Goal: Transaction & Acquisition: Purchase product/service

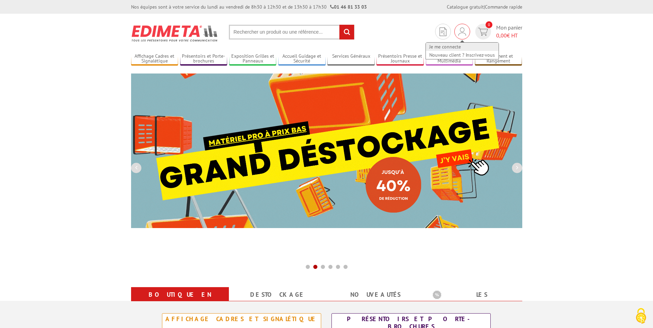
click at [455, 46] on link "Je me connecte" at bounding box center [462, 47] width 73 height 8
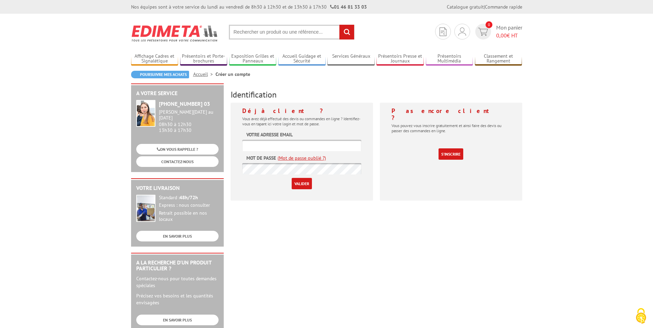
click at [278, 144] on input "text" at bounding box center [301, 145] width 119 height 11
paste input "commande@stcharles-stecroix.org"
type input "commande@stcharles-stecroix.org"
click at [302, 186] on input "Valider" at bounding box center [302, 183] width 20 height 11
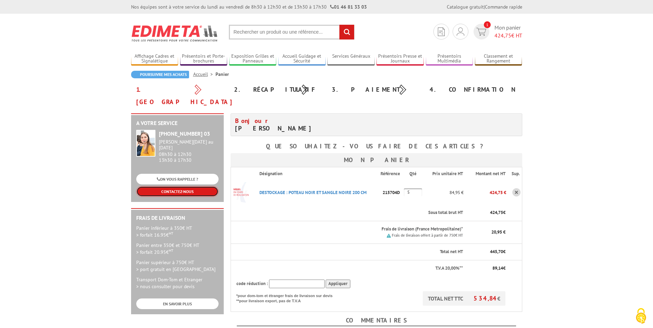
click at [173, 186] on link "CONTACTEZ-NOUS" at bounding box center [177, 191] width 82 height 11
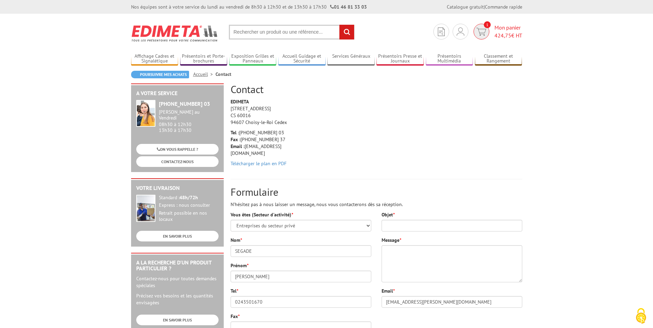
click at [479, 28] on img at bounding box center [481, 32] width 10 height 8
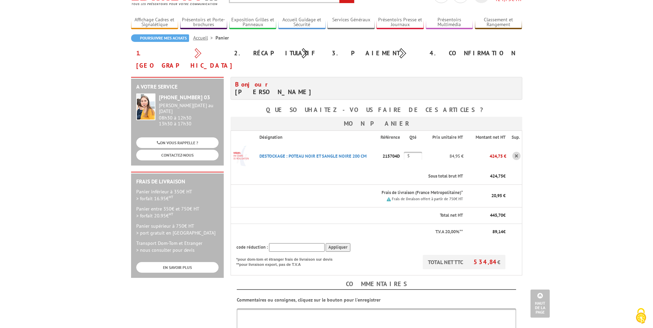
scroll to position [35, 0]
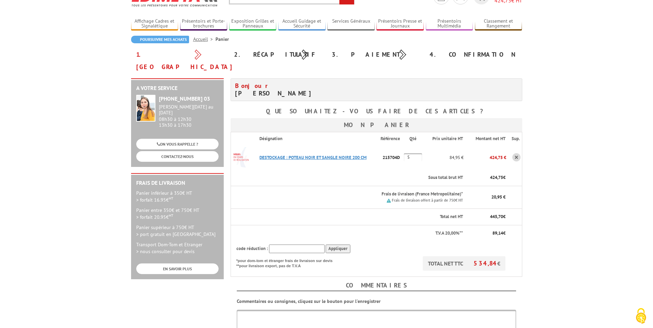
click at [325, 154] on link "DESTOCKAGE : POTEAU NOIR ET SANGLE NOIRE 200 CM" at bounding box center [312, 157] width 107 height 6
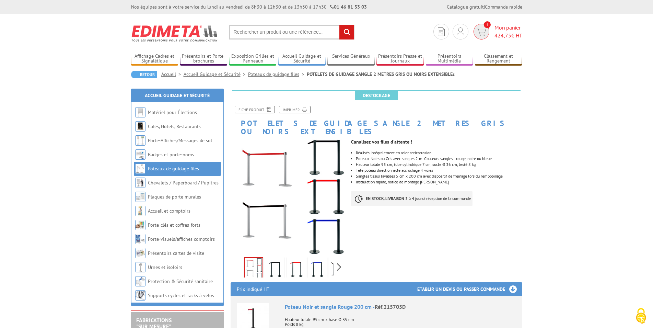
click at [480, 29] on img at bounding box center [481, 32] width 10 height 8
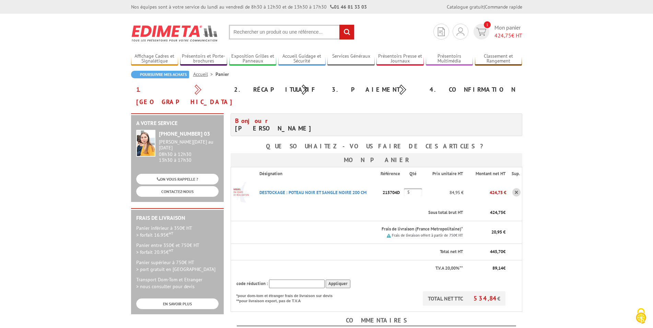
click at [414, 188] on input "5" at bounding box center [413, 192] width 18 height 8
drag, startPoint x: 412, startPoint y: 176, endPoint x: 399, endPoint y: 184, distance: 15.7
click at [399, 184] on tr "DESTOCKAGE : POTEAU NOIR ET SANGLE NOIRE 200 CM Code promo non activable pour c…" at bounding box center [376, 192] width 291 height 25
click at [408, 188] on input "5" at bounding box center [413, 192] width 18 height 8
type input "6"
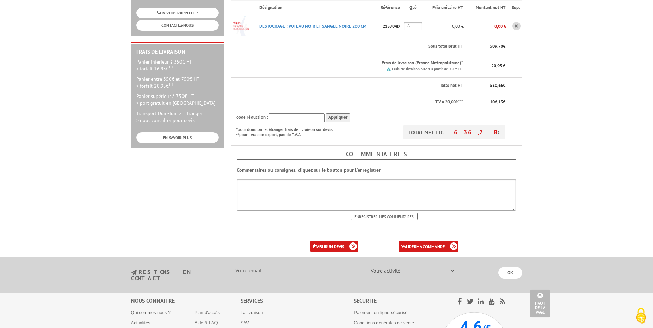
scroll to position [95, 0]
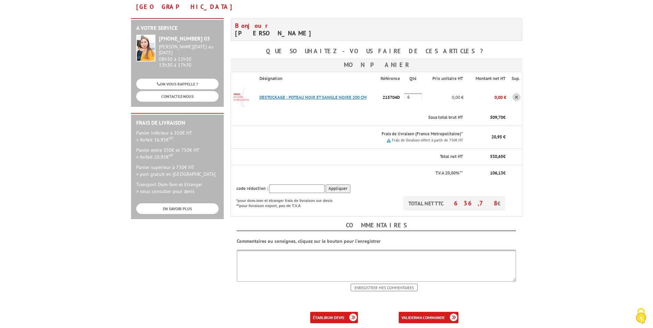
click at [336, 94] on link "DESTOCKAGE : POTEAU NOIR ET SANGLE NOIRE 200 CM" at bounding box center [312, 97] width 107 height 6
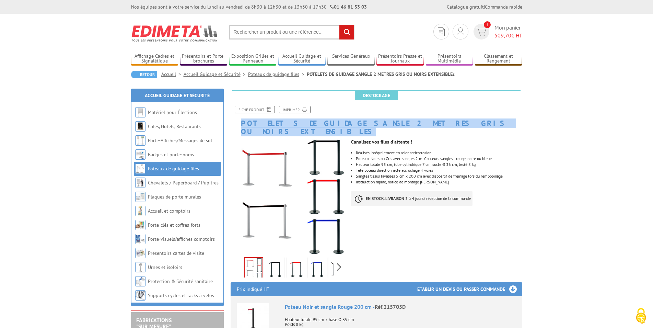
drag, startPoint x: 241, startPoint y: 122, endPoint x: 479, endPoint y: 123, distance: 237.5
click at [479, 123] on h1 "POTELETS DE GUIDAGE SANGLE 2 METRES GRIS OU NOIRS EXTENSIBLEs" at bounding box center [376, 112] width 302 height 45
copy h1 "POTELETS DE GUIDAGE SANGLE 2 METRES GRIS OU NOIRS EXTENSIBLEs"
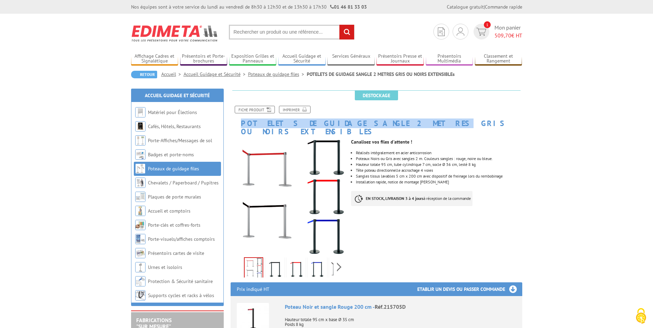
drag, startPoint x: 241, startPoint y: 122, endPoint x: 377, endPoint y: 121, distance: 136.2
click at [377, 121] on h1 "POTELETS DE GUIDAGE SANGLE 2 METRES GRIS OU NOIRS EXTENSIBLEs" at bounding box center [376, 112] width 302 height 45
copy h1 "POTELETS DE GUIDAGE SANGLE 2 METRES"
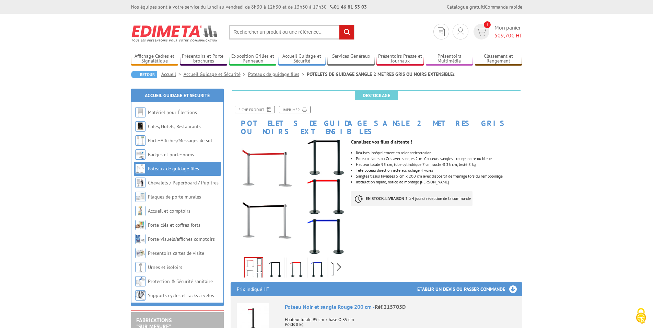
click at [256, 32] on input "text" at bounding box center [292, 32] width 126 height 15
paste input "POTELETS DE GUIDAGE SANGLE 2 METRES"
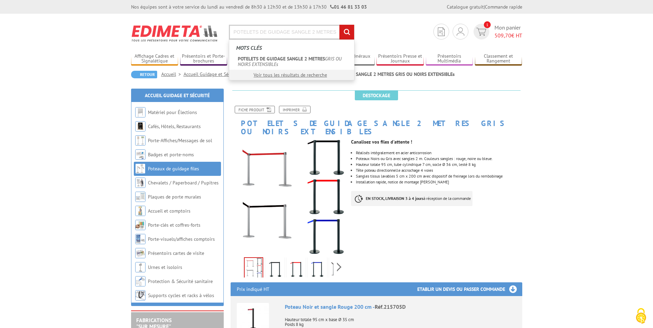
type input "POTELETS DE GUIDAGE SANGLE 2 METRES"
click at [347, 31] on input "rechercher" at bounding box center [346, 32] width 15 height 15
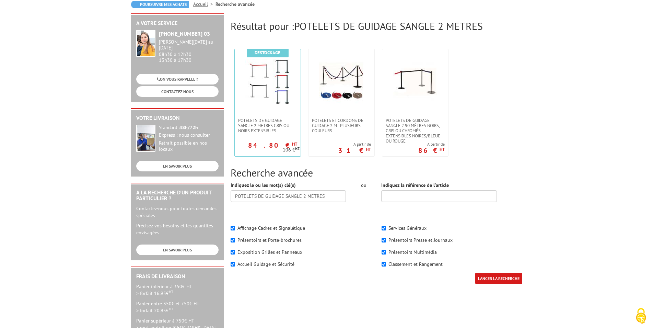
scroll to position [35, 0]
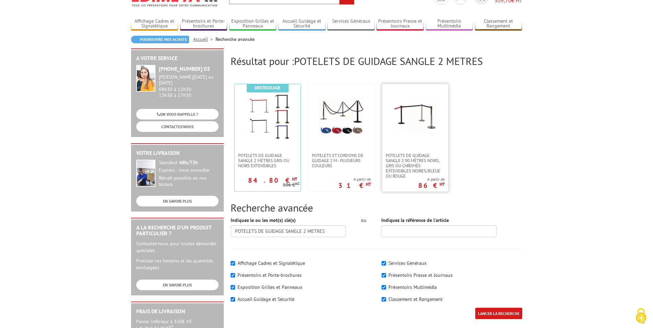
click at [416, 113] on img at bounding box center [415, 116] width 45 height 45
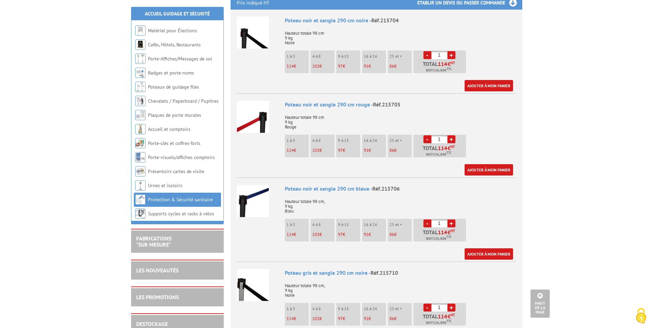
scroll to position [140, 0]
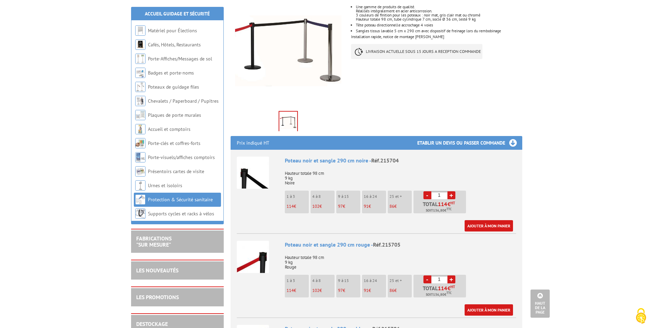
click at [253, 168] on img at bounding box center [253, 172] width 32 height 32
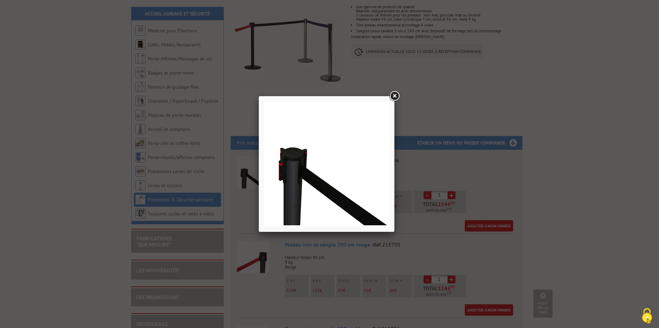
click at [393, 96] on link at bounding box center [394, 96] width 12 height 12
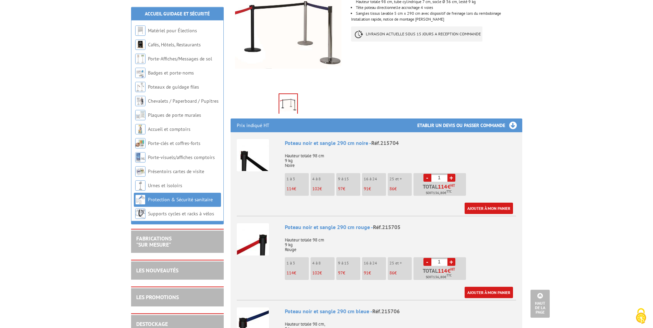
scroll to position [175, 0]
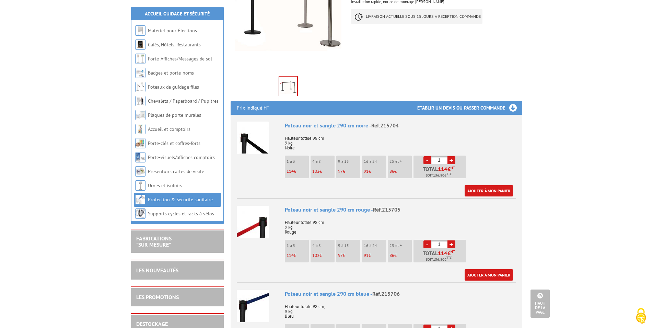
click at [320, 157] on li "4 à 8 102 €" at bounding box center [323, 166] width 24 height 23
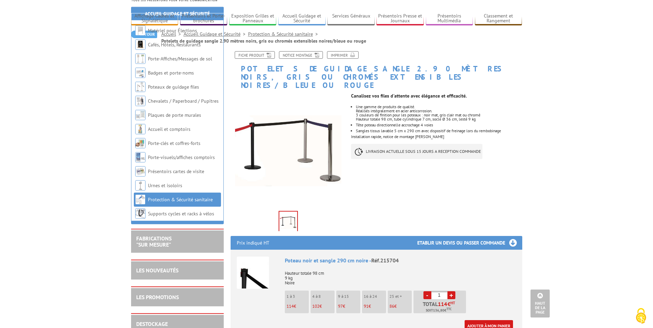
scroll to position [0, 0]
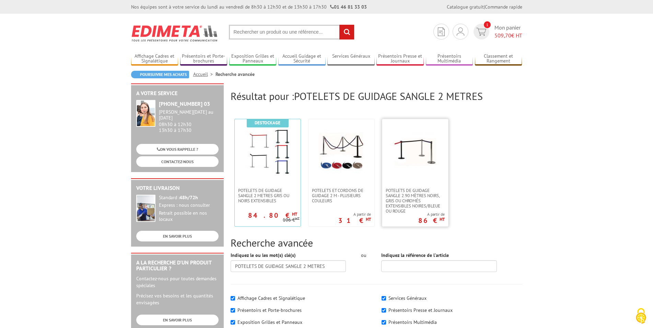
click at [421, 142] on img at bounding box center [415, 151] width 45 height 45
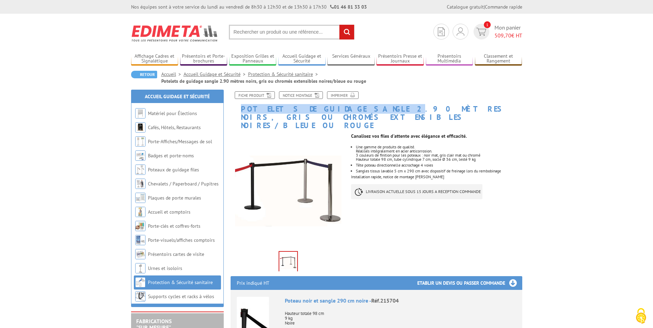
drag, startPoint x: 242, startPoint y: 106, endPoint x: 348, endPoint y: 105, distance: 106.4
click at [348, 105] on h1 "Potelets de guidage sangle 2.90 mètres noirs, gris ou chromés extensibles noire…" at bounding box center [376, 110] width 302 height 38
click at [243, 106] on h1 "Potelets de guidage sangle 2.90 mètres noirs, gris ou chromés extensibles noire…" at bounding box center [376, 110] width 302 height 38
drag, startPoint x: 243, startPoint y: 107, endPoint x: 343, endPoint y: 105, distance: 100.9
click at [343, 105] on h1 "Potelets de guidage sangle 2.90 mètres noirs, gris ou chromés extensibles noire…" at bounding box center [376, 110] width 302 height 38
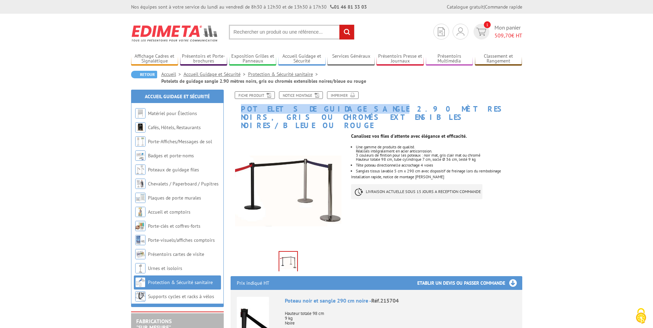
copy h1 "Potelets de guidage sangle"
click at [255, 32] on input "text" at bounding box center [292, 32] width 126 height 15
paste input "Potelets de guidage sangle"
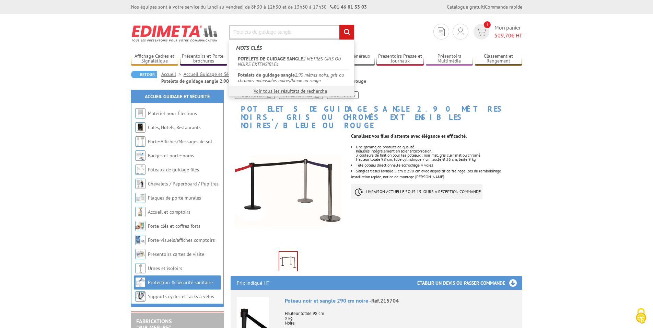
type input "Potelets de guidage sangle"
click at [347, 33] on input "rechercher" at bounding box center [346, 32] width 15 height 15
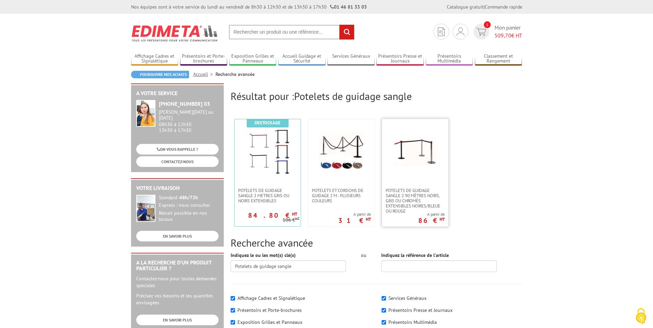
click at [410, 175] on link at bounding box center [415, 153] width 66 height 69
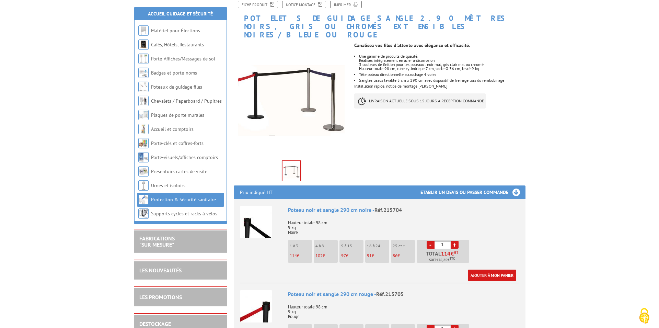
scroll to position [140, 0]
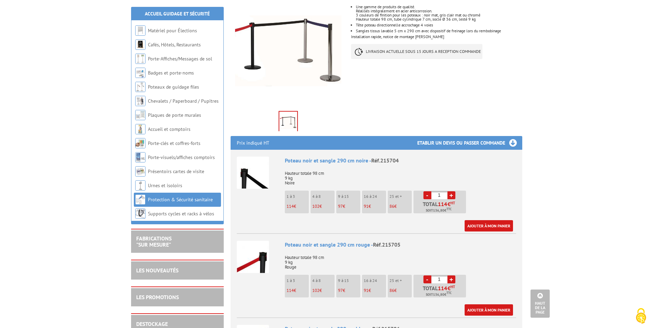
click at [453, 191] on link "+" at bounding box center [451, 195] width 8 height 8
type input "3"
click at [495, 220] on link "Ajouter à mon panier" at bounding box center [489, 225] width 48 height 11
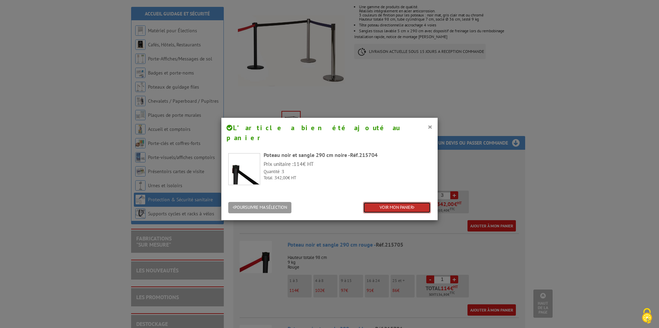
click at [399, 202] on link "VOIR MON PANIER" at bounding box center [397, 207] width 68 height 11
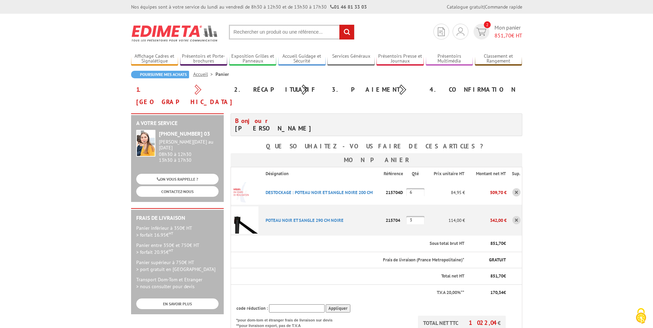
click at [514, 216] on link at bounding box center [516, 220] width 8 height 8
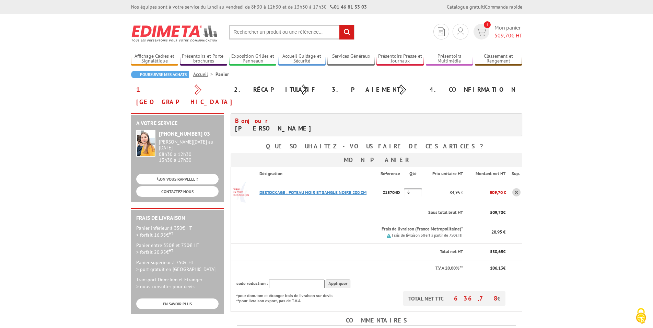
click at [312, 189] on link "DESTOCKAGE : POTEAU NOIR ET SANGLE NOIRE 200 CM" at bounding box center [312, 192] width 107 height 6
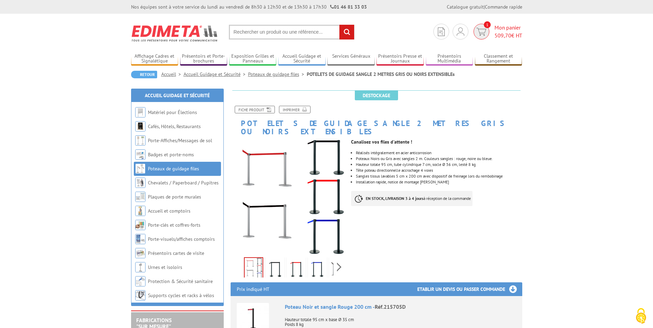
click at [481, 30] on img at bounding box center [481, 32] width 10 height 8
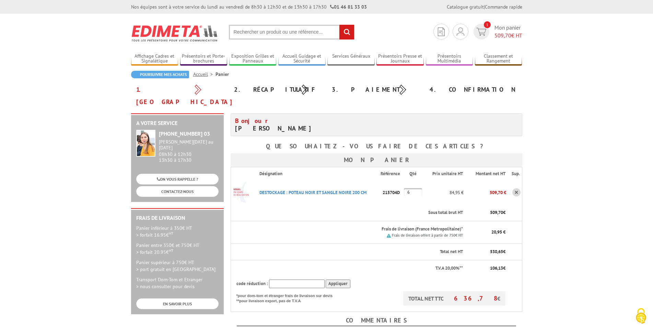
click at [253, 31] on input "text" at bounding box center [292, 32] width 126 height 15
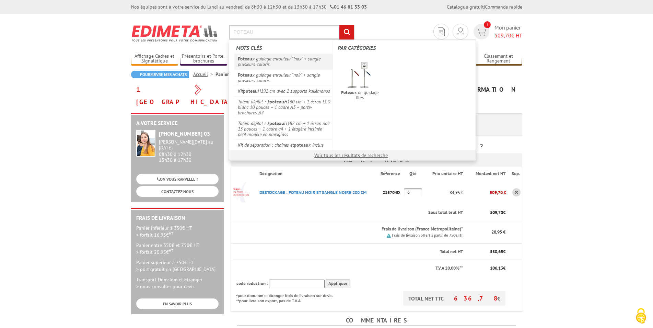
type input "POTEAU"
click at [273, 59] on link "Poteau x guidage enrouleur "inox" + sangle plusieurs coloris" at bounding box center [283, 62] width 98 height 16
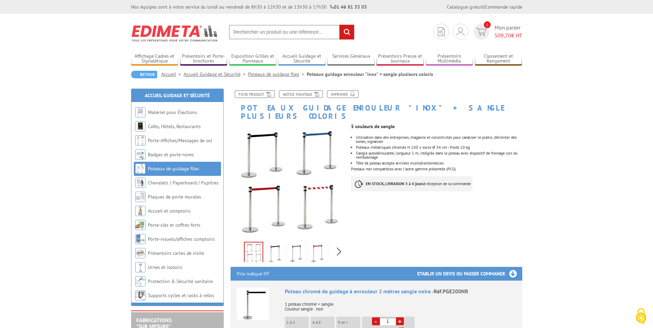
click at [254, 31] on input "text" at bounding box center [292, 32] width 126 height 15
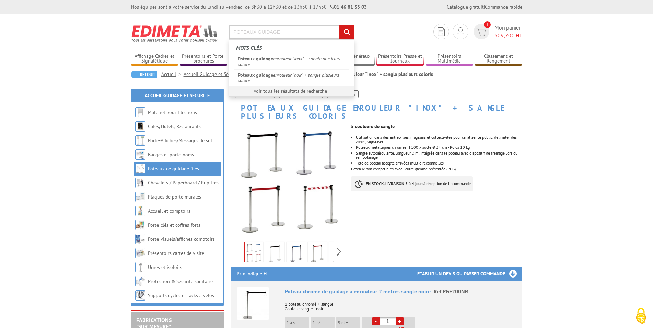
type input "POTEAUX GUIDAGE"
click at [339, 25] on input "rechercher" at bounding box center [346, 32] width 15 height 15
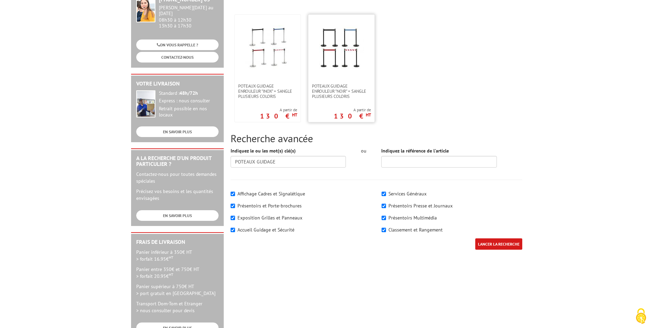
scroll to position [105, 0]
click at [360, 66] on img at bounding box center [341, 46] width 45 height 45
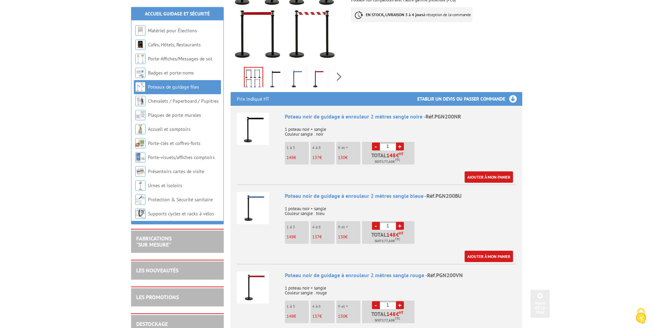
scroll to position [175, 0]
click at [254, 114] on img at bounding box center [253, 128] width 32 height 32
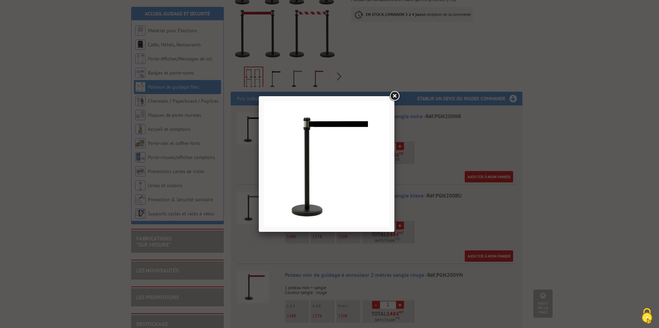
click at [395, 95] on link at bounding box center [394, 96] width 12 height 12
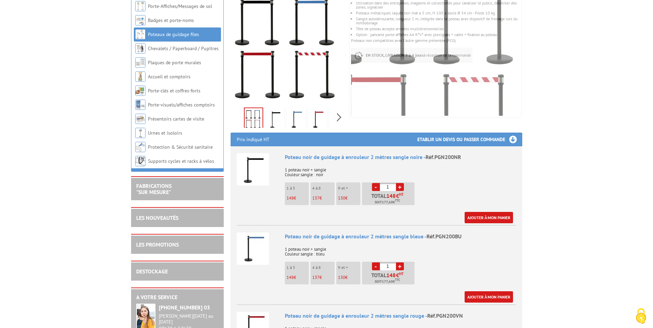
scroll to position [140, 0]
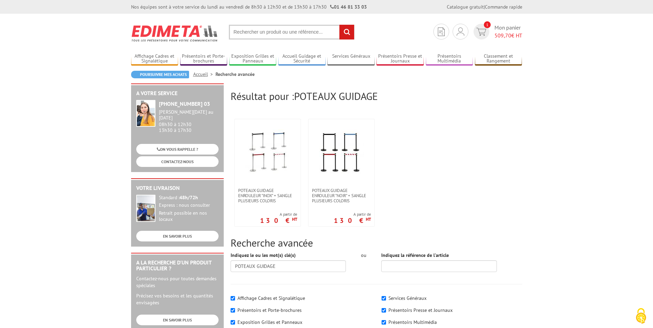
click at [252, 29] on input "text" at bounding box center [292, 32] width 126 height 15
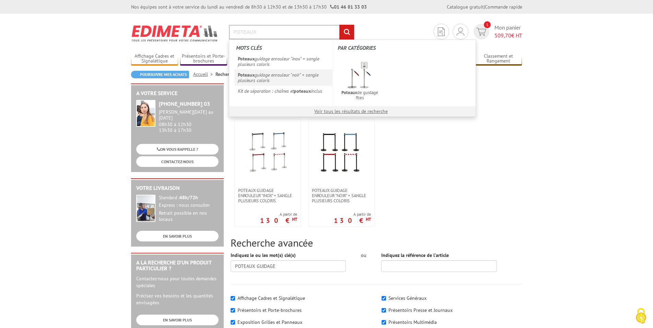
type input "POTEAUX"
click at [260, 74] on link "Poteaux guidage enrouleur "noir" + sangle plusieurs coloris" at bounding box center [283, 77] width 98 height 16
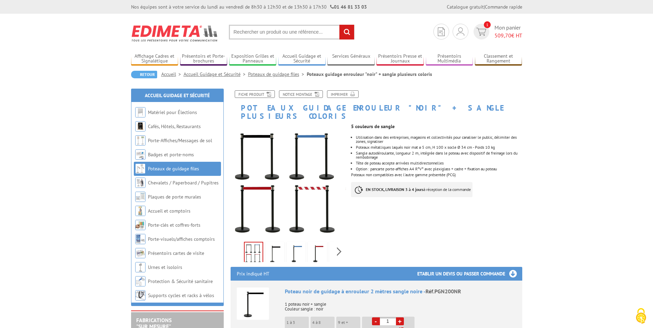
click at [245, 31] on input "text" at bounding box center [292, 32] width 126 height 15
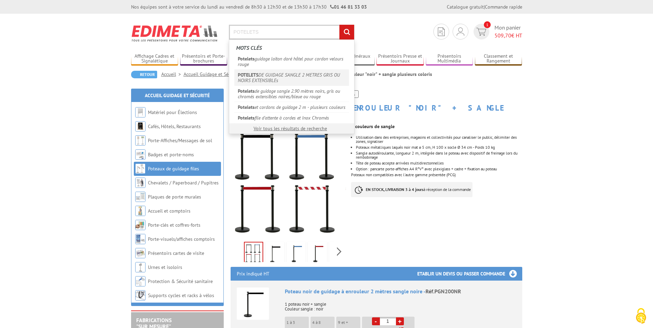
type input "POTELETS"
click at [283, 78] on link "POTELETS DE GUIDAGE SANGLE 2 METRES GRIS OU NOIRS EXTENSIBLEs" at bounding box center [291, 77] width 115 height 16
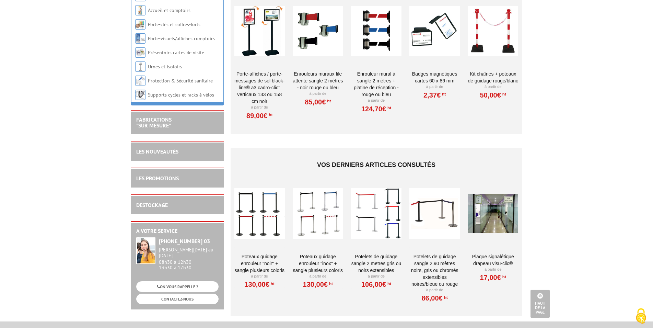
scroll to position [1120, 0]
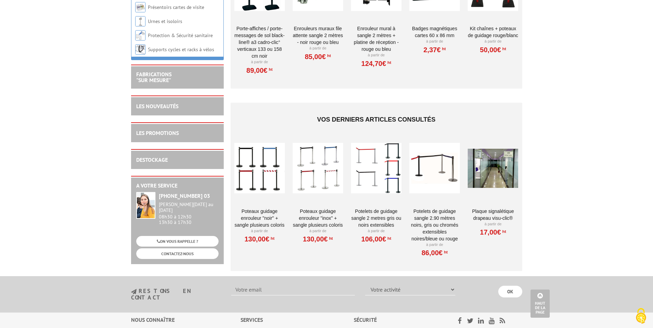
click at [434, 159] on div at bounding box center [434, 168] width 50 height 69
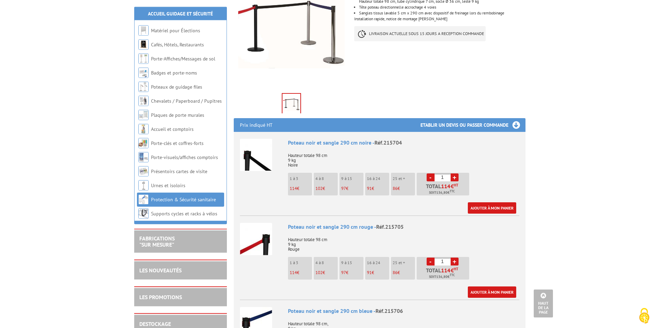
scroll to position [140, 0]
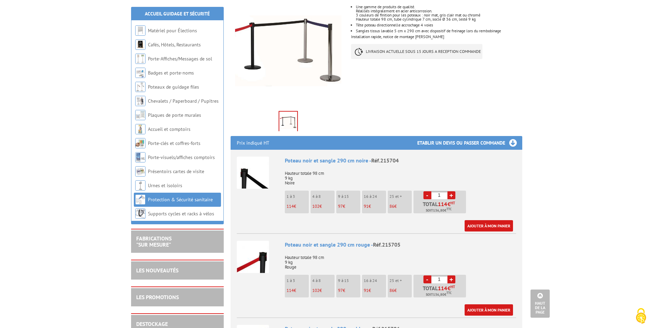
click at [452, 191] on link "+" at bounding box center [451, 195] width 8 height 8
type input "3"
click at [497, 220] on link "Ajouter à mon panier" at bounding box center [489, 225] width 48 height 11
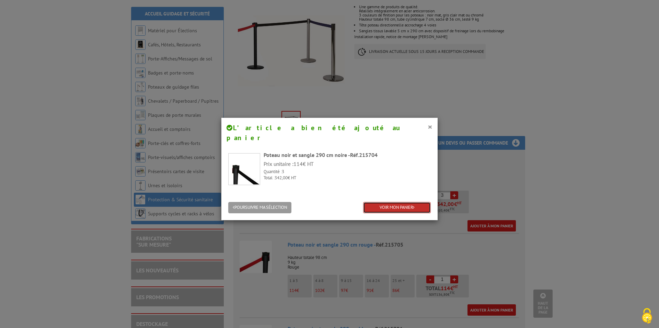
click at [396, 202] on link "VOIR MON PANIER" at bounding box center [397, 207] width 68 height 11
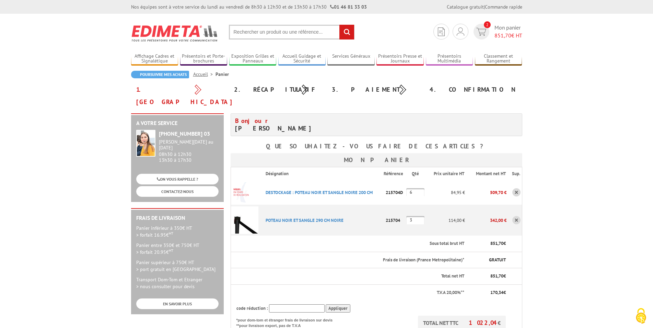
click at [516, 188] on link at bounding box center [516, 192] width 8 height 8
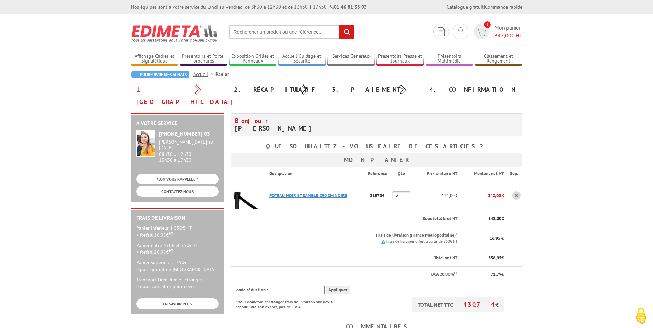
click at [321, 193] on link "POTEAU NOIR ET SANGLE 290 CM NOIRE" at bounding box center [308, 196] width 78 height 6
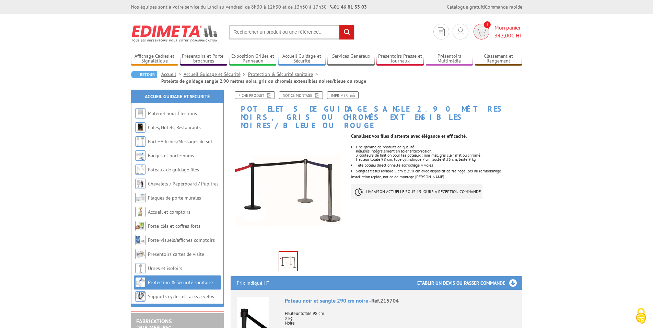
click at [481, 31] on img at bounding box center [481, 32] width 10 height 8
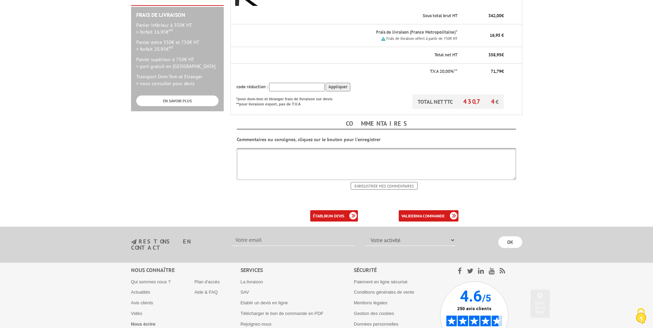
scroll to position [210, 0]
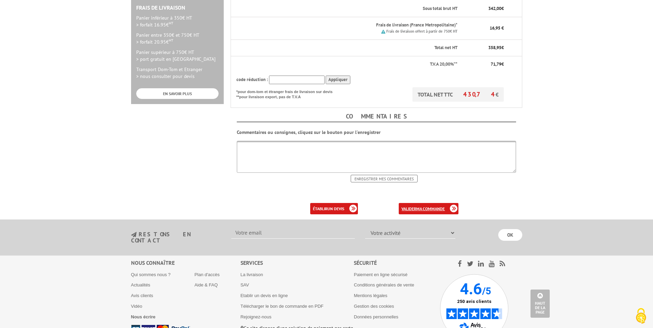
click at [422, 203] on link "valider ma commande" at bounding box center [429, 208] width 60 height 11
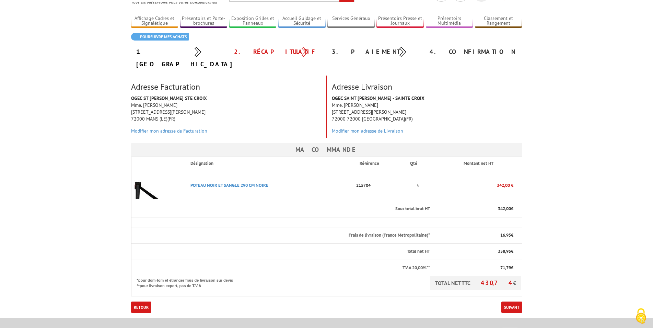
scroll to position [70, 0]
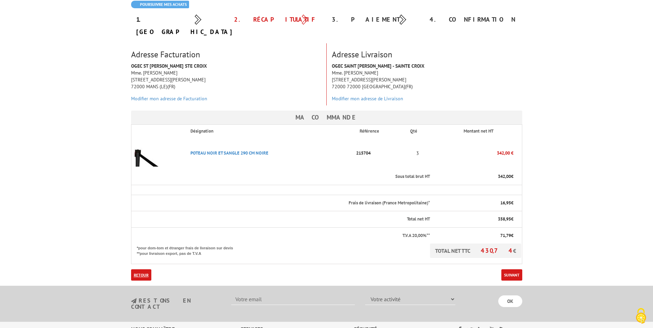
click at [138, 269] on link "Retour" at bounding box center [141, 274] width 20 height 11
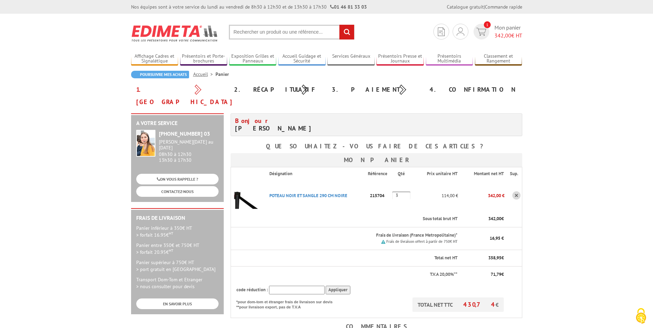
click at [248, 34] on input "text" at bounding box center [292, 32] width 126 height 15
type input "POTELET 215704"
click at [339, 25] on input "rechercher" at bounding box center [346, 32] width 15 height 15
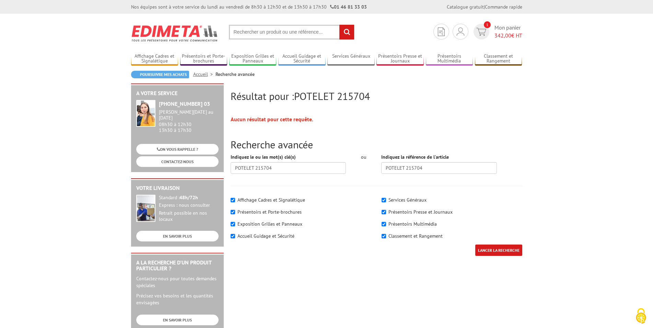
click at [494, 251] on input "LANCER LA RECHERCHE" at bounding box center [498, 249] width 47 height 11
click at [279, 32] on input "text" at bounding box center [292, 32] width 126 height 15
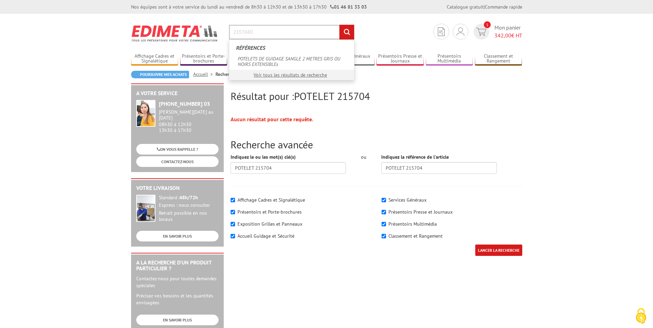
type input "215704D"
click at [339, 25] on input "rechercher" at bounding box center [346, 32] width 15 height 15
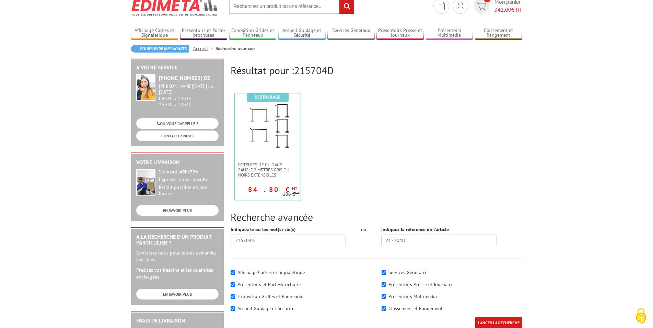
scroll to position [35, 0]
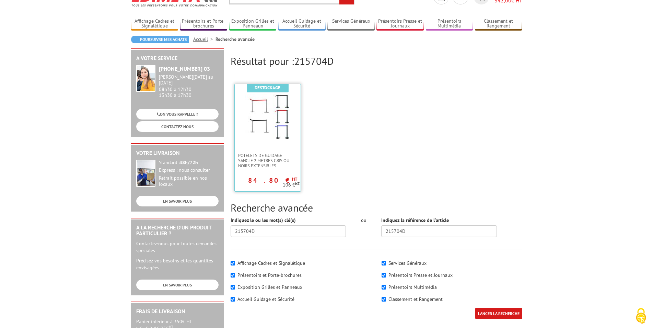
click at [262, 112] on img at bounding box center [267, 116] width 45 height 45
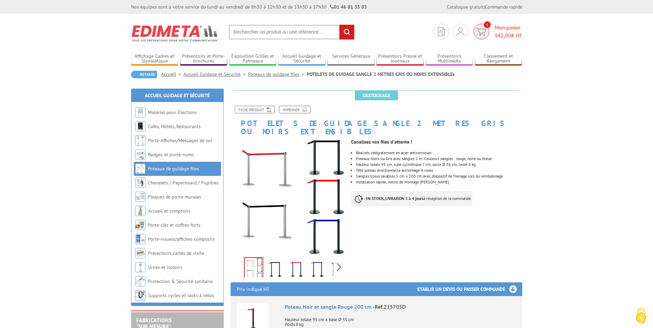
click at [503, 32] on span "342,00" at bounding box center [502, 35] width 17 height 7
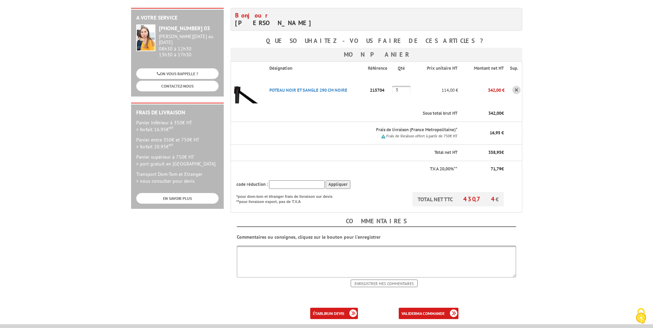
scroll to position [140, 0]
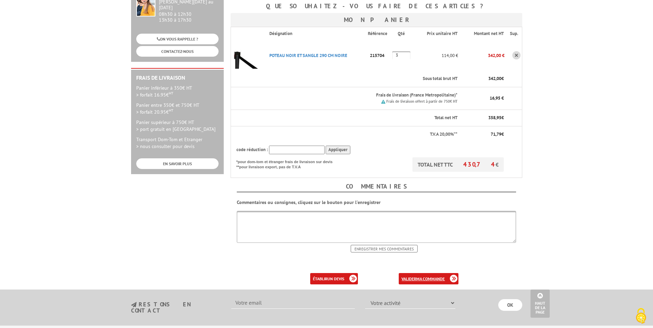
click at [424, 276] on b "ma commande" at bounding box center [430, 278] width 28 height 5
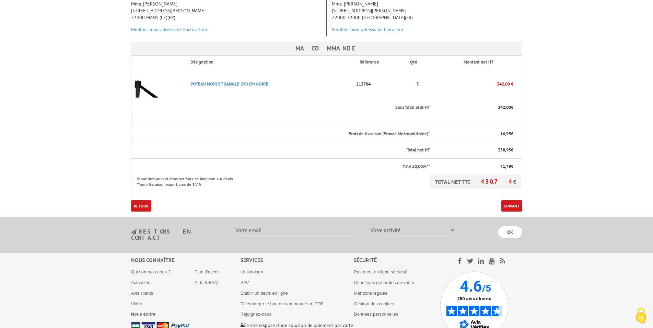
scroll to position [140, 0]
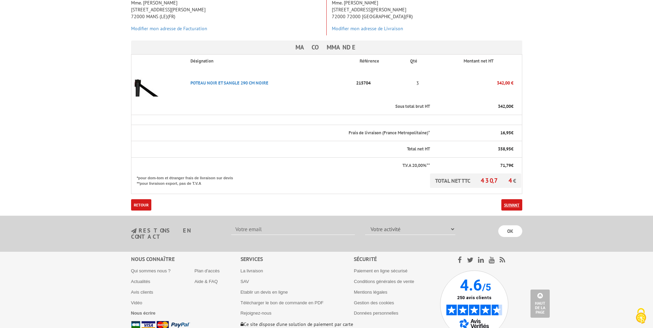
click at [512, 199] on link "Suivant" at bounding box center [511, 204] width 21 height 11
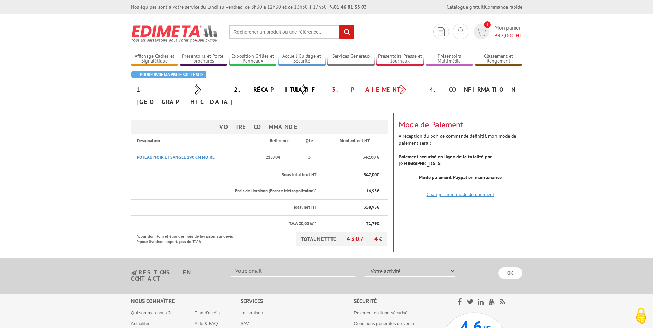
click at [469, 191] on link "Changer mon mode de paiement" at bounding box center [461, 194] width 68 height 6
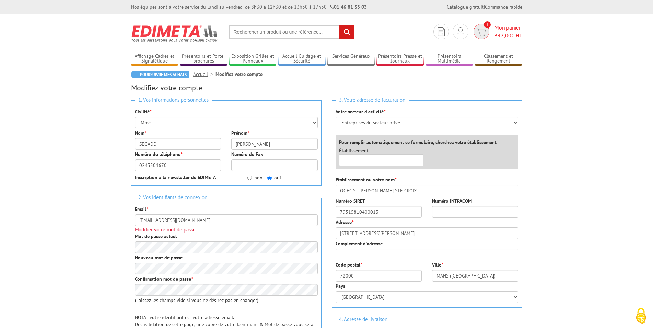
click at [482, 34] on img at bounding box center [481, 32] width 10 height 8
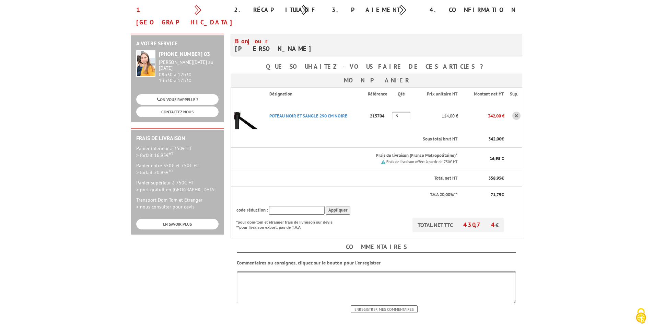
scroll to position [105, 0]
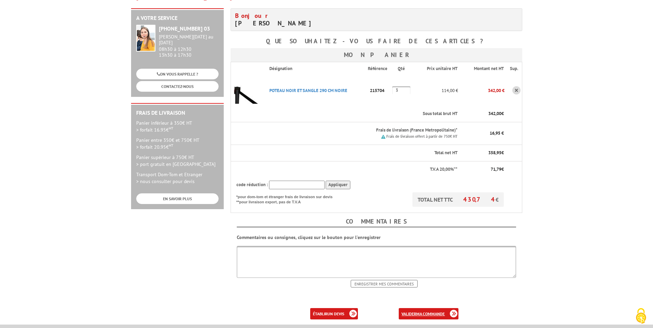
click at [416, 308] on link "valider ma commande" at bounding box center [429, 313] width 60 height 11
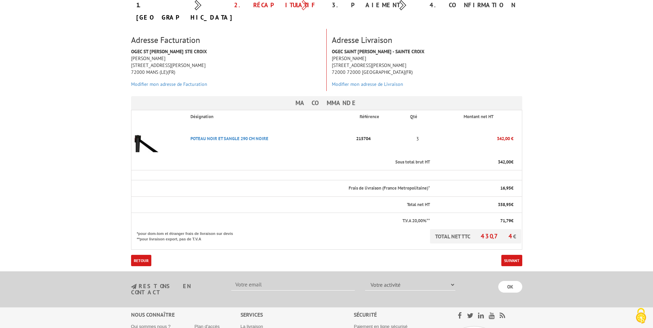
scroll to position [105, 0]
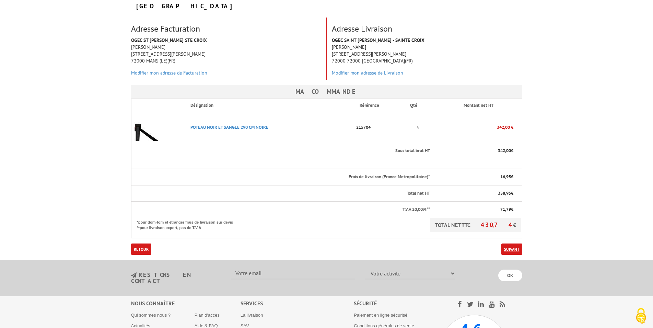
click at [512, 243] on link "Suivant" at bounding box center [511, 248] width 21 height 11
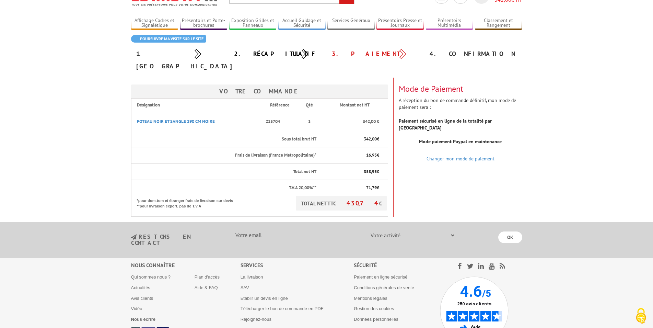
scroll to position [1, 0]
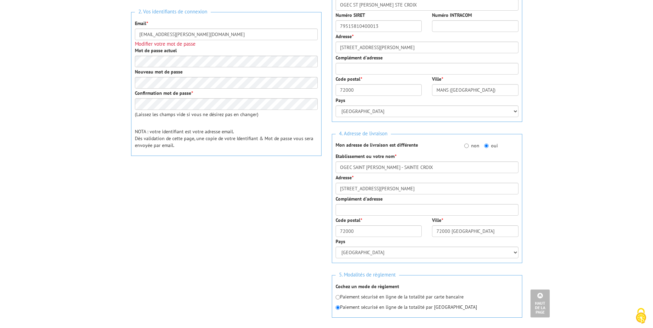
scroll to position [245, 0]
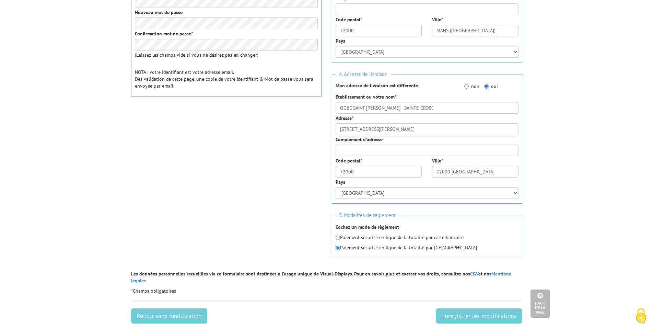
click at [389, 236] on p "Paiement sécurisé en ligne de la totalité par carte bancaire" at bounding box center [427, 237] width 183 height 7
click at [337, 237] on input "radio" at bounding box center [338, 237] width 4 height 4
radio input "true"
click at [481, 308] on input "Enregistrer les modifications" at bounding box center [479, 315] width 86 height 15
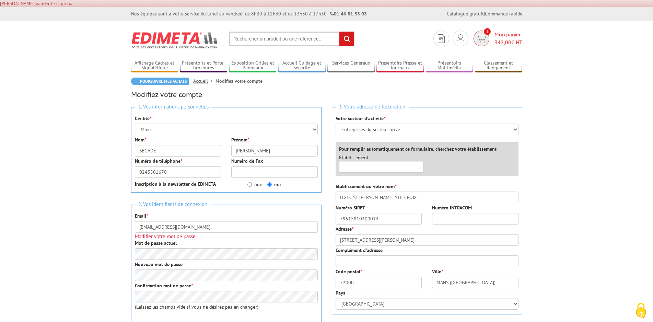
click at [485, 38] on img at bounding box center [481, 39] width 10 height 8
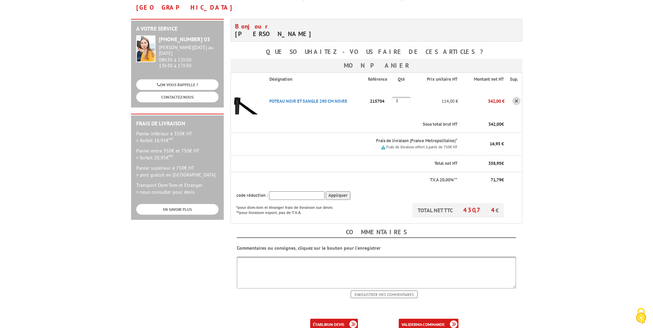
scroll to position [140, 0]
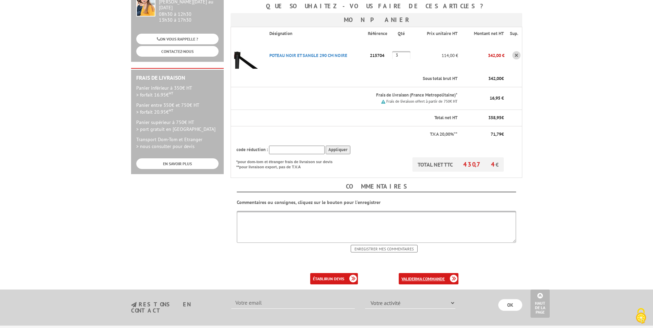
click at [420, 276] on b "ma commande" at bounding box center [430, 278] width 28 height 5
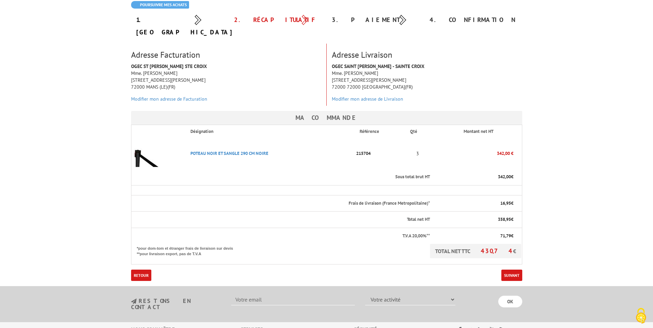
scroll to position [70, 0]
click at [510, 269] on link "Suivant" at bounding box center [511, 274] width 21 height 11
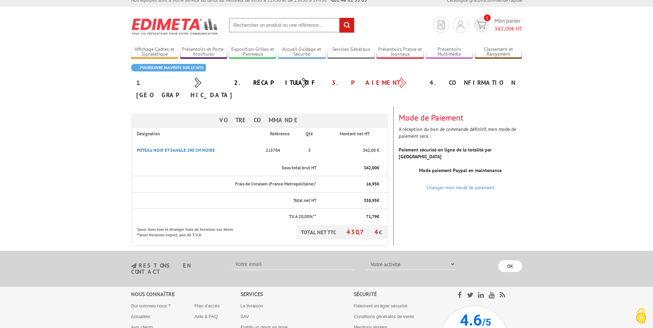
scroll to position [1, 0]
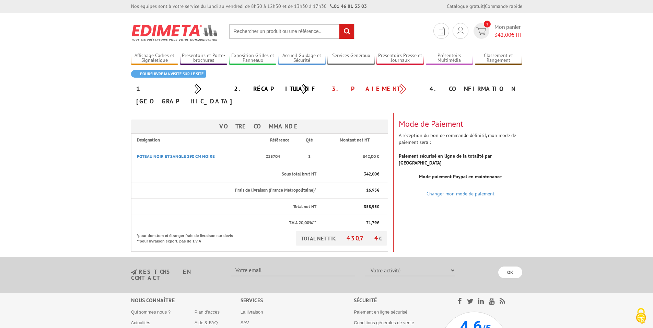
click at [463, 190] on link "Changer mon mode de paiement" at bounding box center [461, 193] width 68 height 6
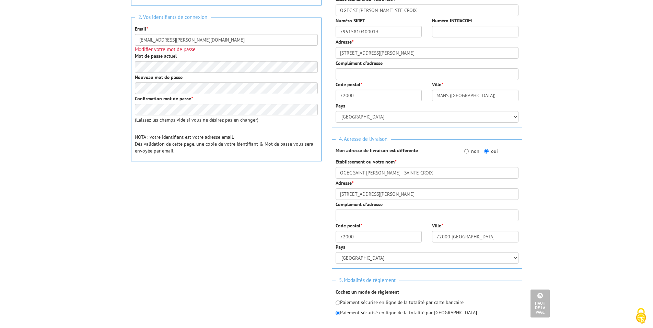
scroll to position [245, 0]
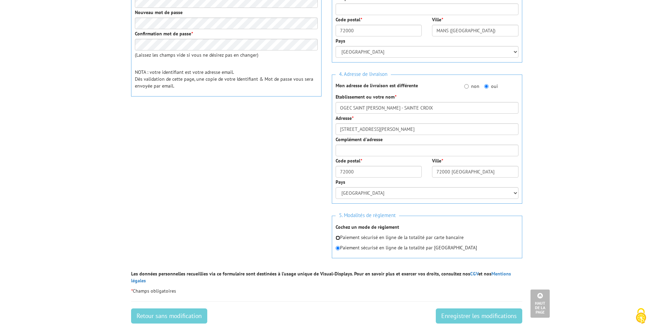
click at [339, 238] on input "radio" at bounding box center [338, 237] width 4 height 4
radio input "true"
click at [473, 310] on input "Enregistrer les modifications" at bounding box center [479, 315] width 86 height 15
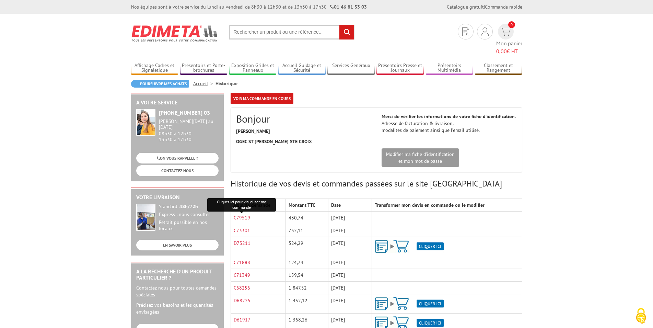
click at [243, 214] on link "C79519" at bounding box center [242, 217] width 16 height 6
